Goal: Use online tool/utility: Use online tool/utility

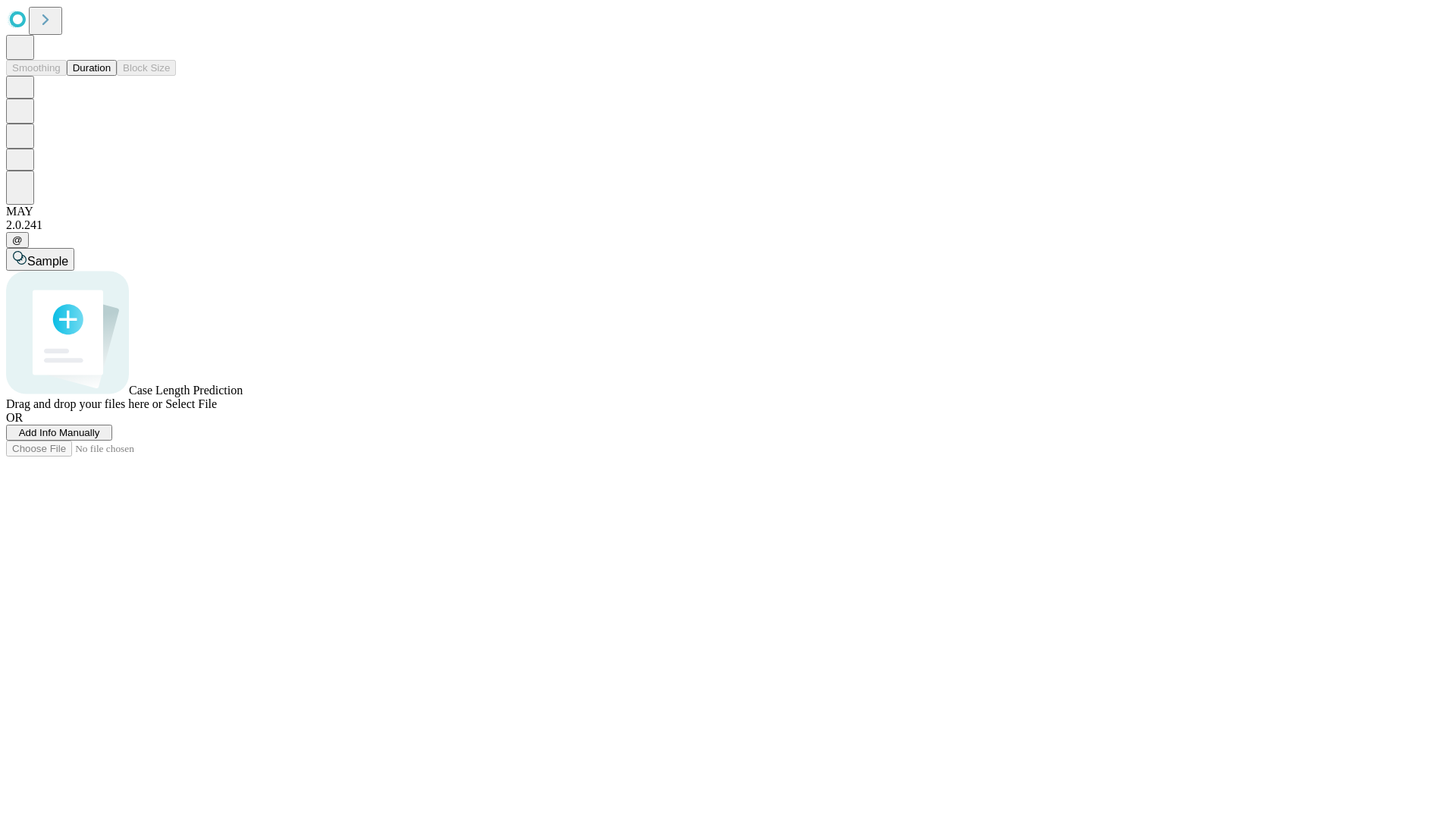
click at [111, 76] on button "Duration" at bounding box center [92, 67] width 50 height 16
click at [217, 410] on span "Select File" at bounding box center [191, 403] width 52 height 13
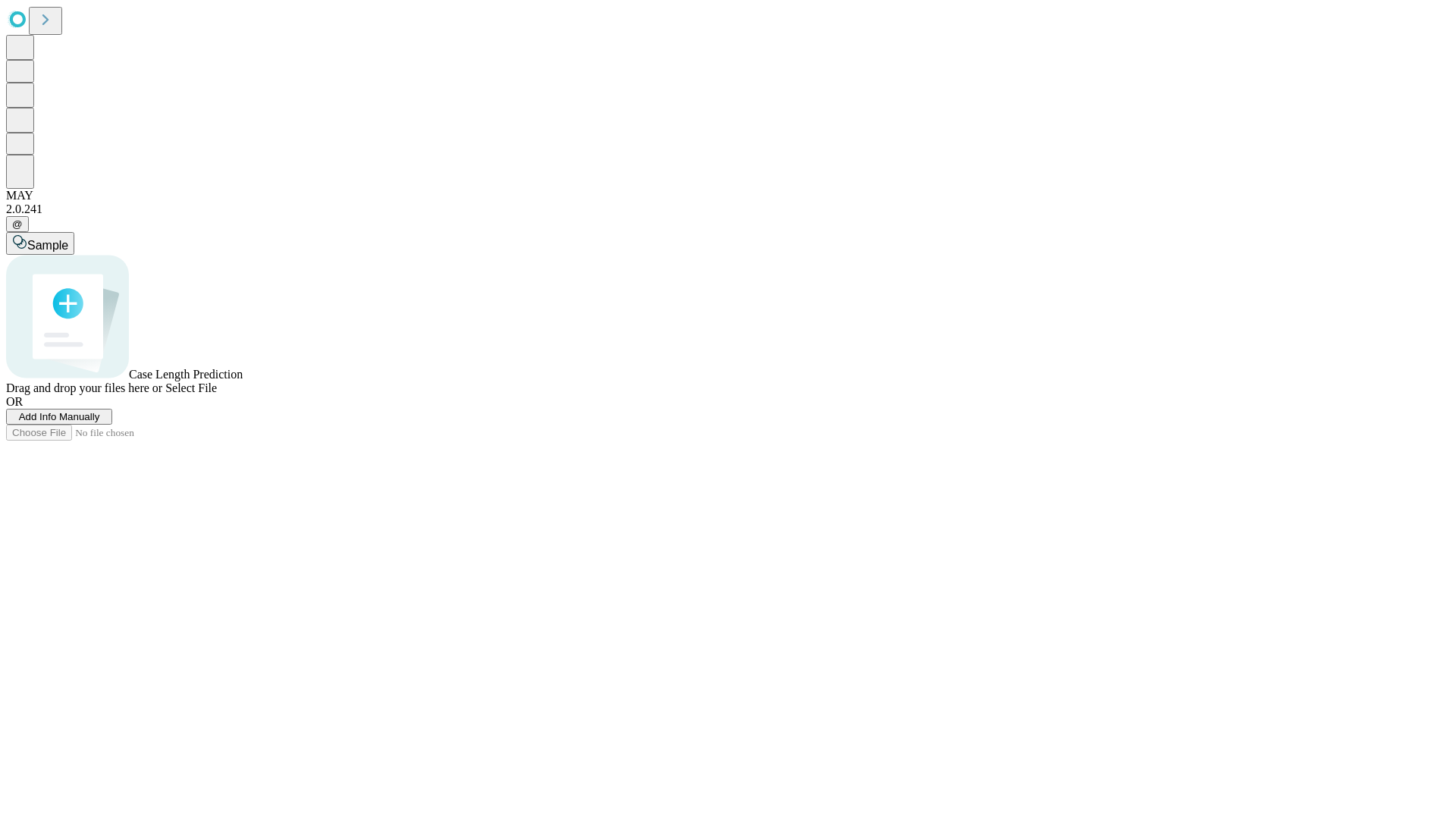
click at [217, 394] on span "Select File" at bounding box center [191, 387] width 52 height 13
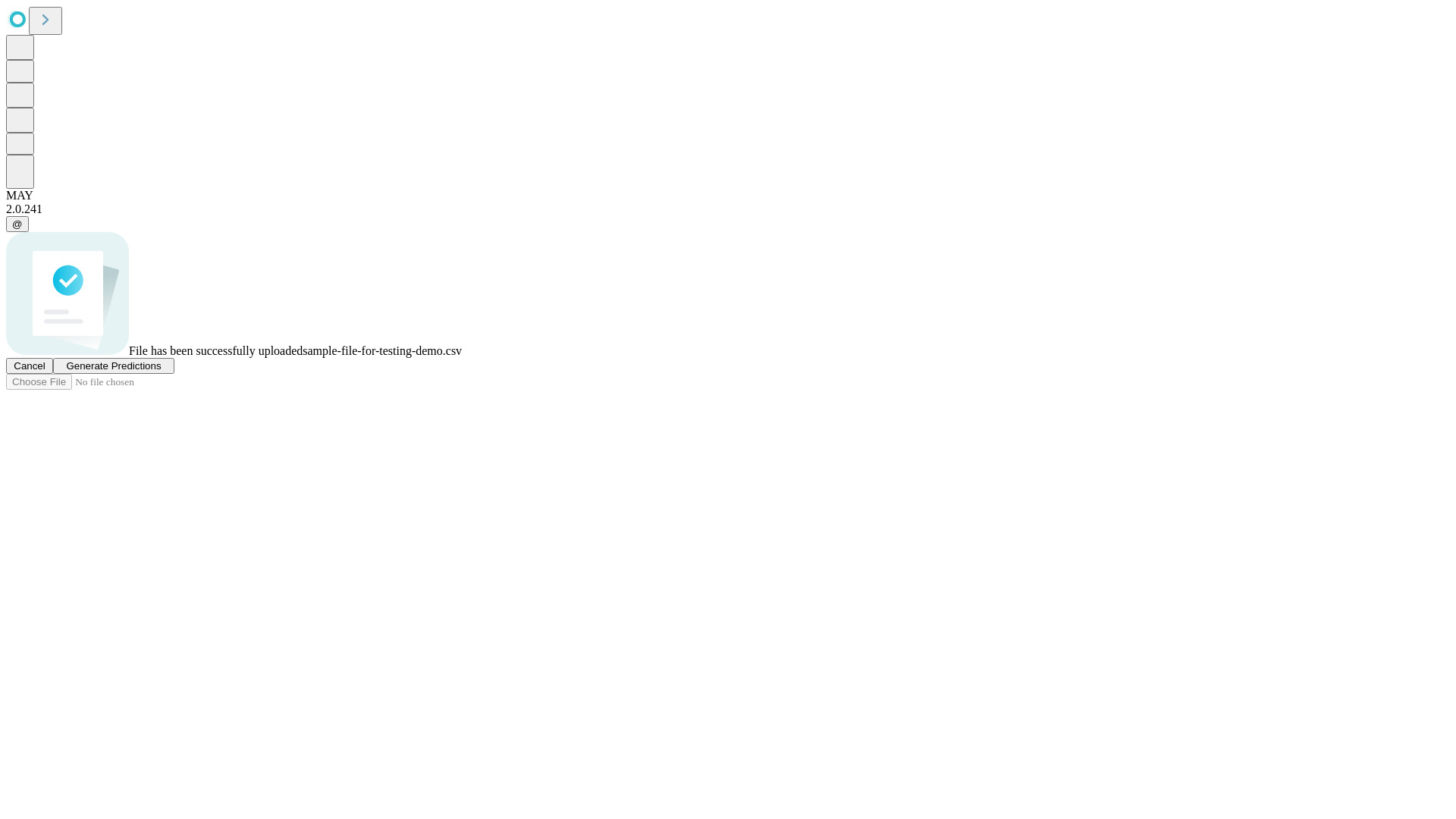
click at [161, 371] on span "Generate Predictions" at bounding box center [113, 365] width 95 height 11
